Goal: Task Accomplishment & Management: Use online tool/utility

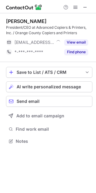
scroll to position [137, 96]
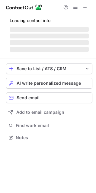
scroll to position [132, 96]
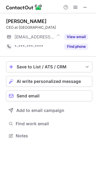
click at [86, 7] on span at bounding box center [85, 7] width 5 height 5
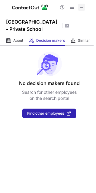
click at [80, 9] on span at bounding box center [81, 7] width 5 height 5
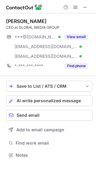
scroll to position [151, 96]
click at [85, 5] on span at bounding box center [85, 7] width 5 height 5
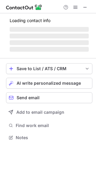
scroll to position [132, 96]
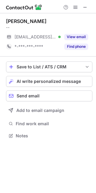
click at [81, 8] on div at bounding box center [75, 7] width 29 height 7
click at [85, 6] on span at bounding box center [85, 7] width 5 height 5
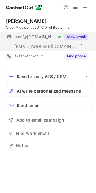
scroll to position [142, 96]
click at [88, 5] on button at bounding box center [85, 7] width 7 height 7
